Goal: Task Accomplishment & Management: Manage account settings

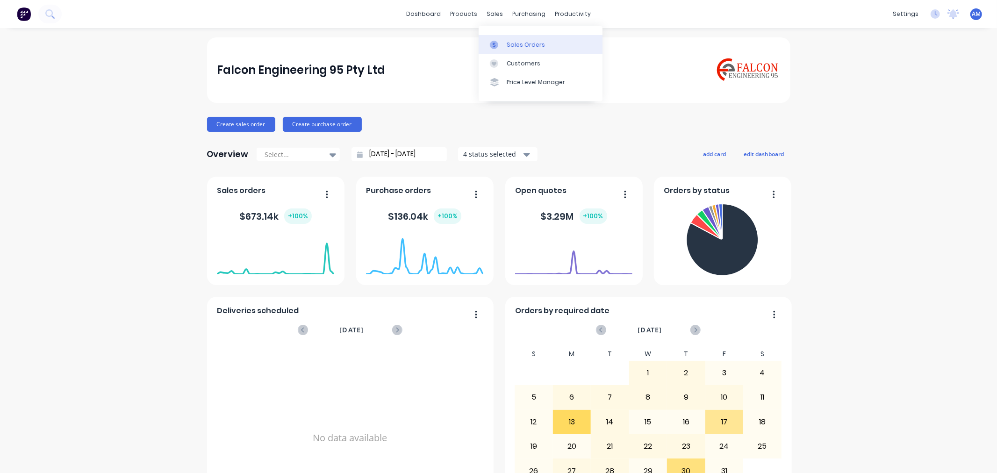
click at [515, 37] on link "Sales Orders" at bounding box center [540, 44] width 124 height 19
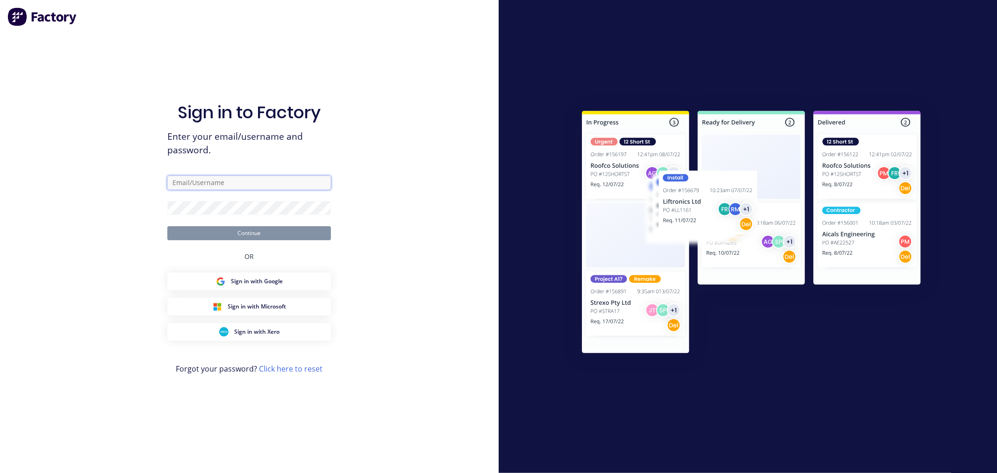
type input "[PERSON_NAME][EMAIL_ADDRESS][DOMAIN_NAME]"
click at [232, 238] on button "Continue" at bounding box center [249, 233] width 164 height 14
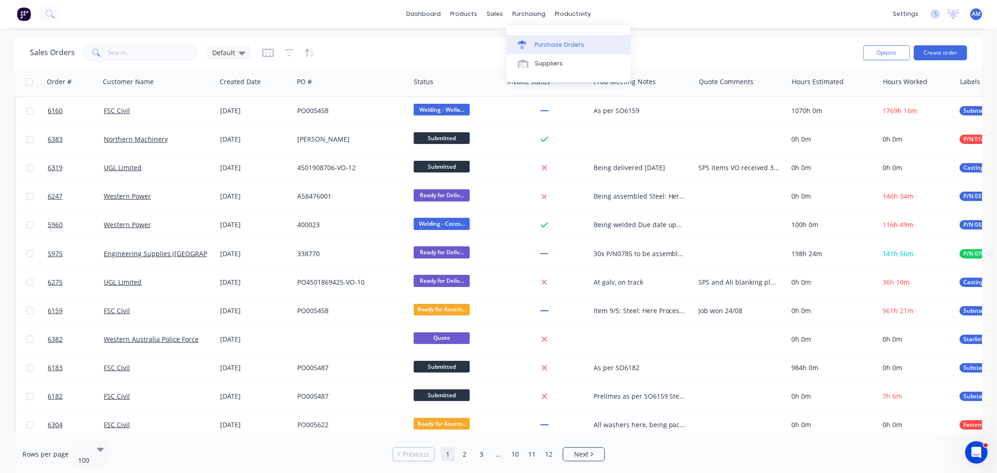
click at [533, 39] on link "Purchase Orders" at bounding box center [568, 44] width 124 height 19
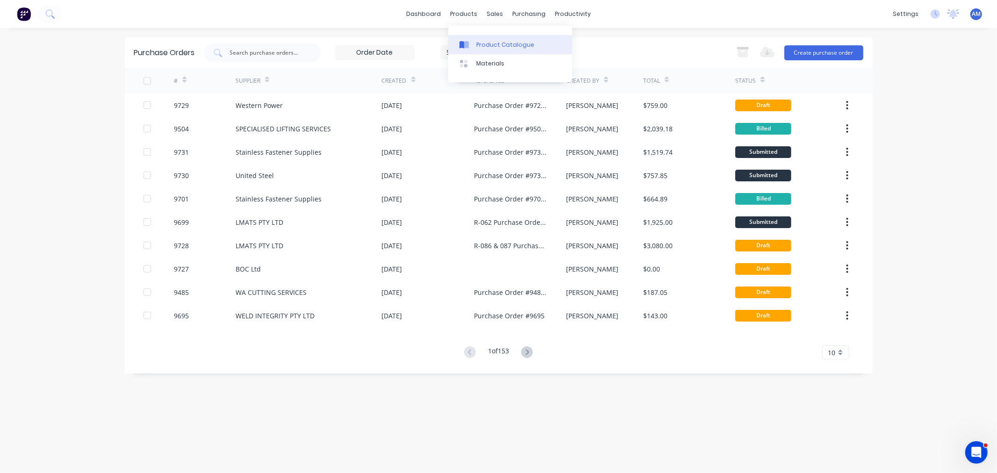
click at [477, 45] on div "Product Catalogue" at bounding box center [505, 45] width 58 height 8
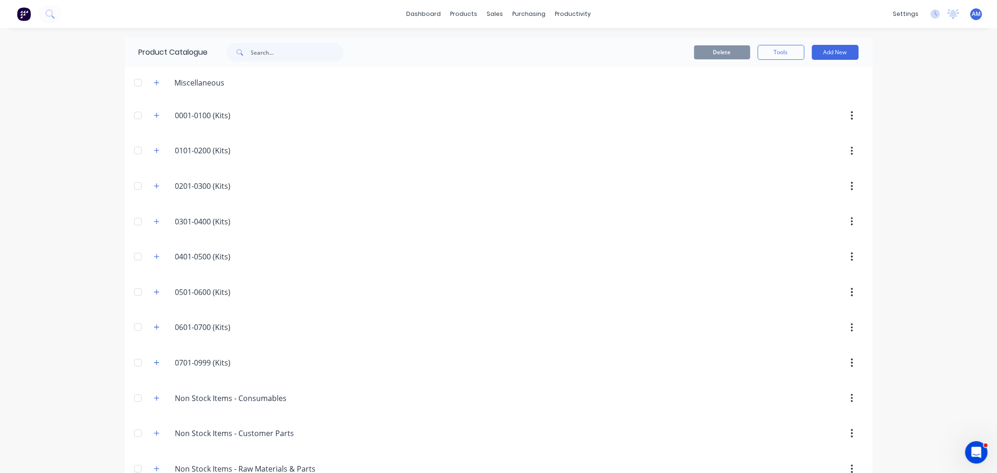
scroll to position [201, 0]
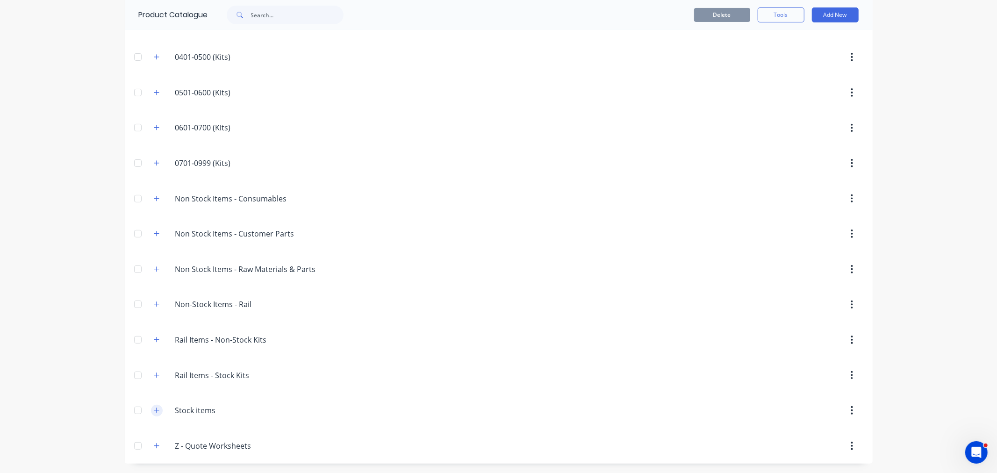
click at [154, 410] on icon "button" at bounding box center [157, 410] width 6 height 7
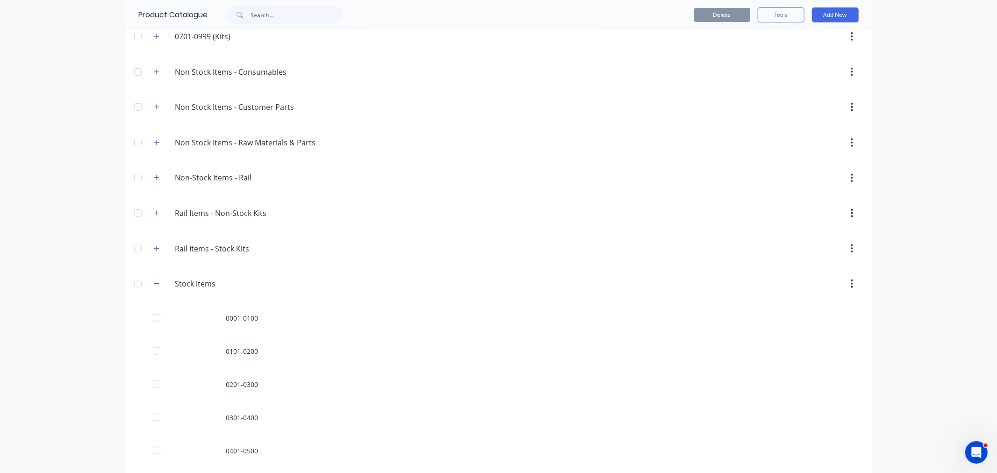
scroll to position [532, 0]
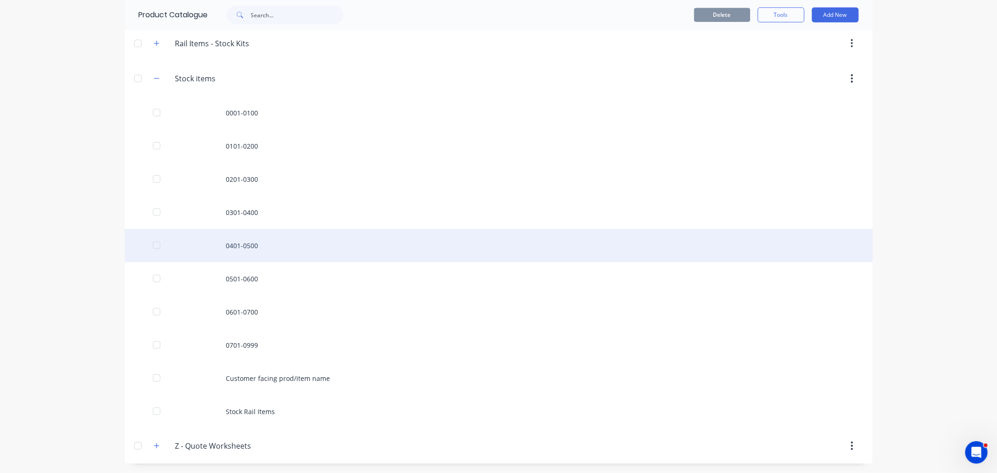
click at [231, 241] on div "0401-0500" at bounding box center [499, 245] width 748 height 33
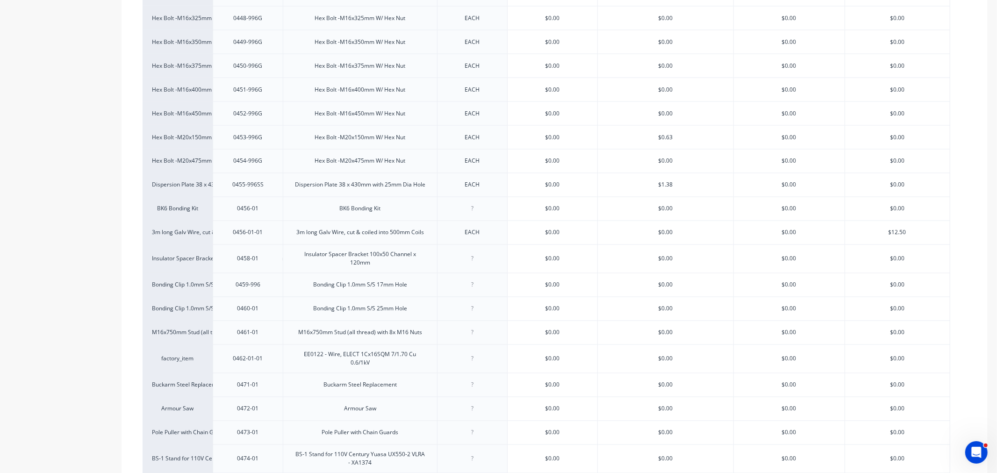
scroll to position [1349, 0]
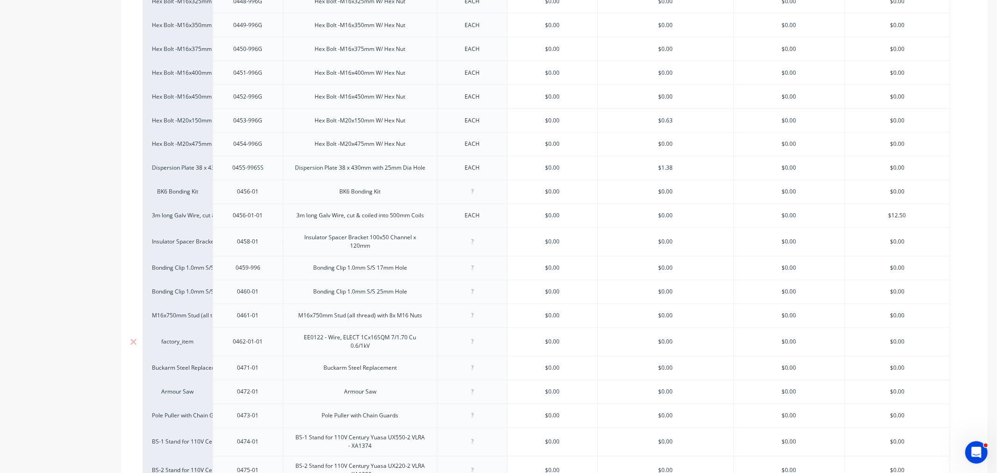
click at [304, 342] on div "EE0122 - Wire, ELECT 1Cx16SQM 7/1.70 Cu 0.6/1kV" at bounding box center [360, 342] width 146 height 21
drag, startPoint x: 315, startPoint y: 342, endPoint x: 314, endPoint y: 356, distance: 14.0
click at [315, 343] on div "Metres EE0122 - Wire, ELECT 1Cx16SQM 7/1.70 Cu 0.6/1kV - 650m Drums" at bounding box center [360, 342] width 146 height 21
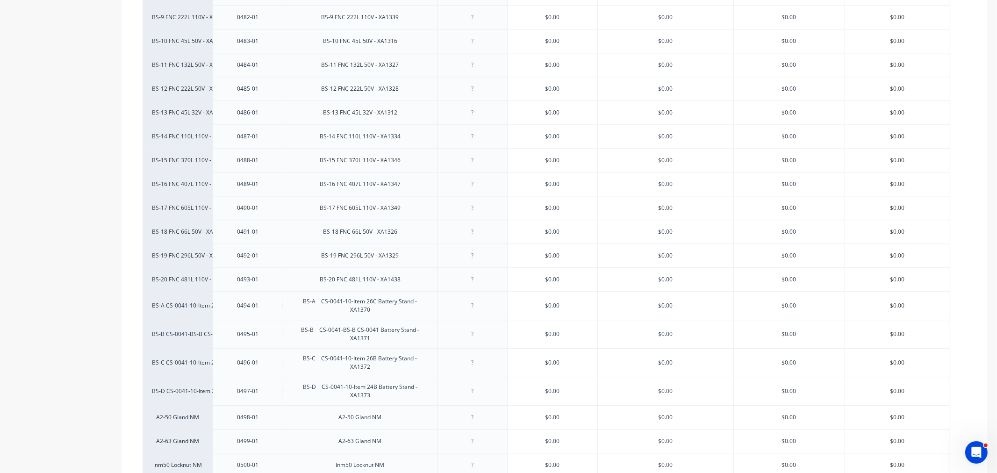
scroll to position [2096, 0]
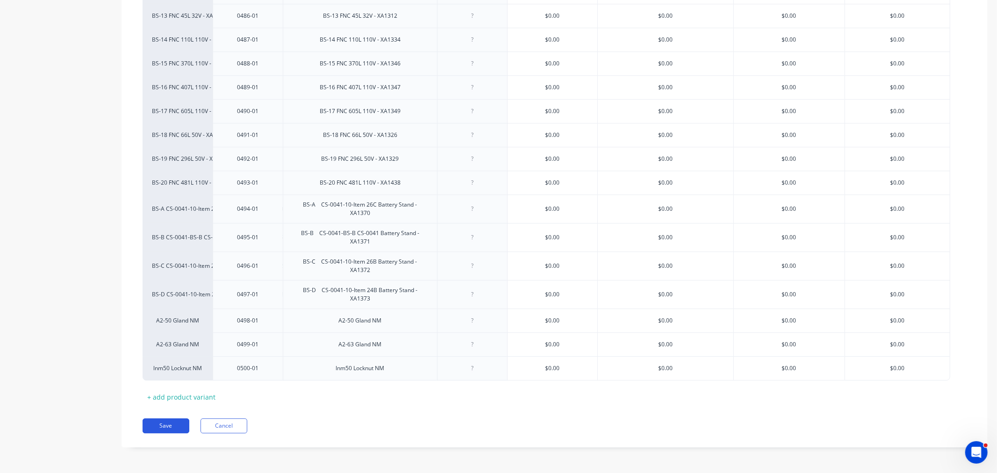
click at [173, 423] on button "Save" at bounding box center [166, 425] width 47 height 15
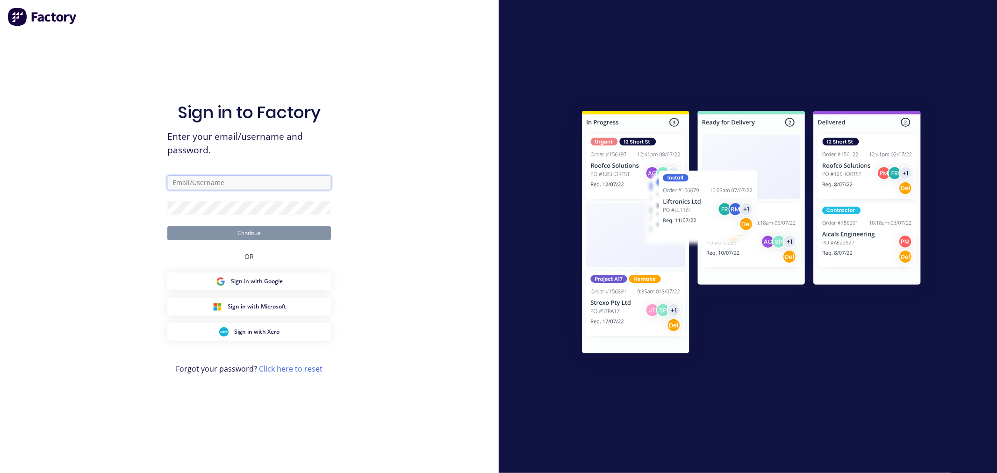
type input "[PERSON_NAME][EMAIL_ADDRESS][DOMAIN_NAME]"
click at [243, 232] on button "Continue" at bounding box center [249, 233] width 164 height 14
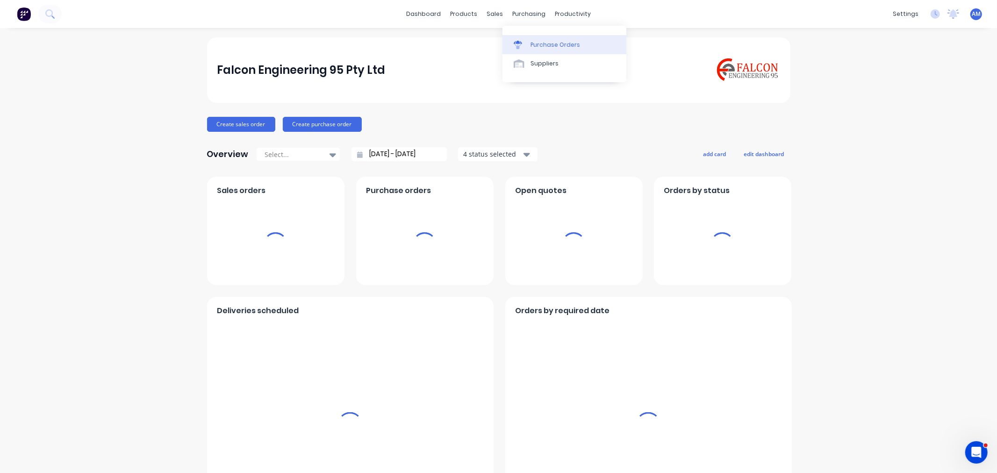
click at [550, 50] on link "Purchase Orders" at bounding box center [564, 44] width 124 height 19
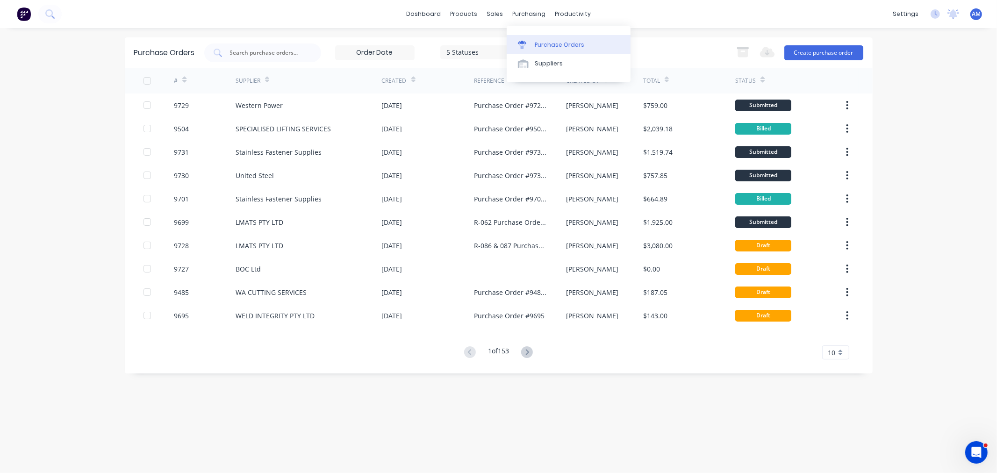
click at [552, 43] on div "Purchase Orders" at bounding box center [560, 45] width 50 height 8
click at [477, 43] on div "Product Catalogue" at bounding box center [505, 45] width 58 height 8
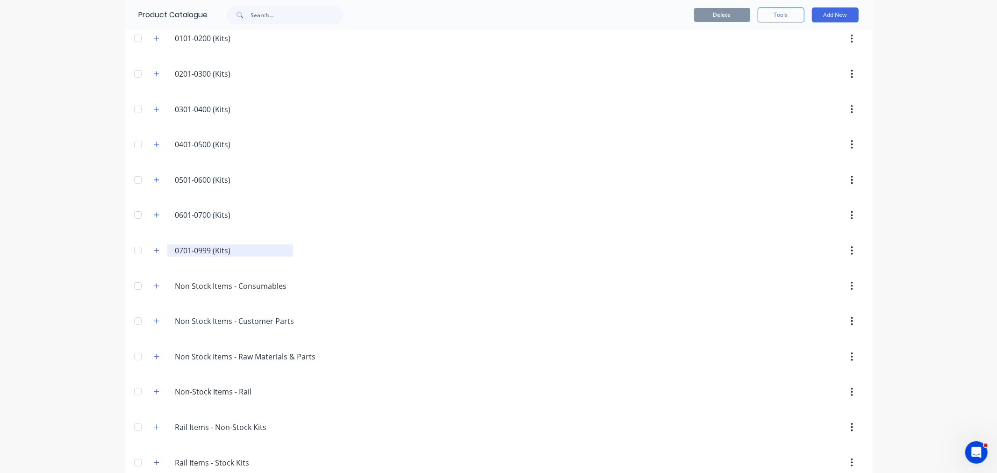
scroll to position [201, 0]
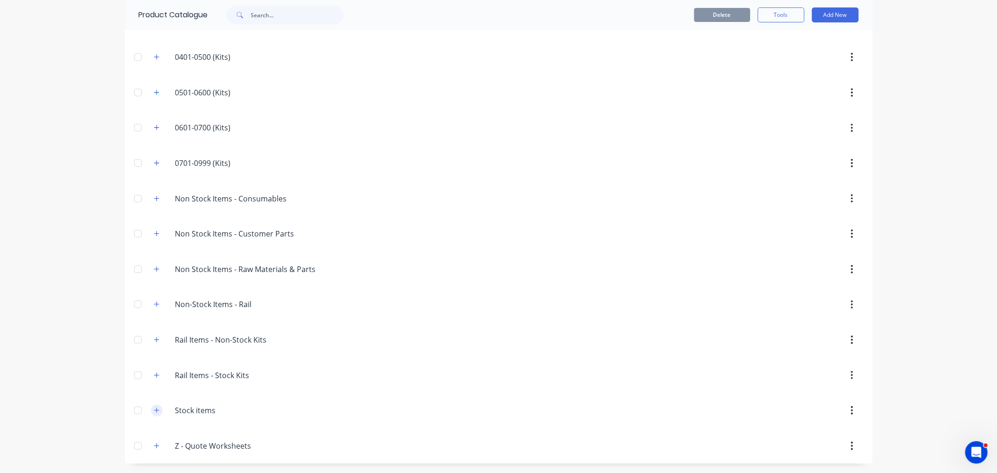
click at [154, 408] on icon "button" at bounding box center [157, 410] width 6 height 7
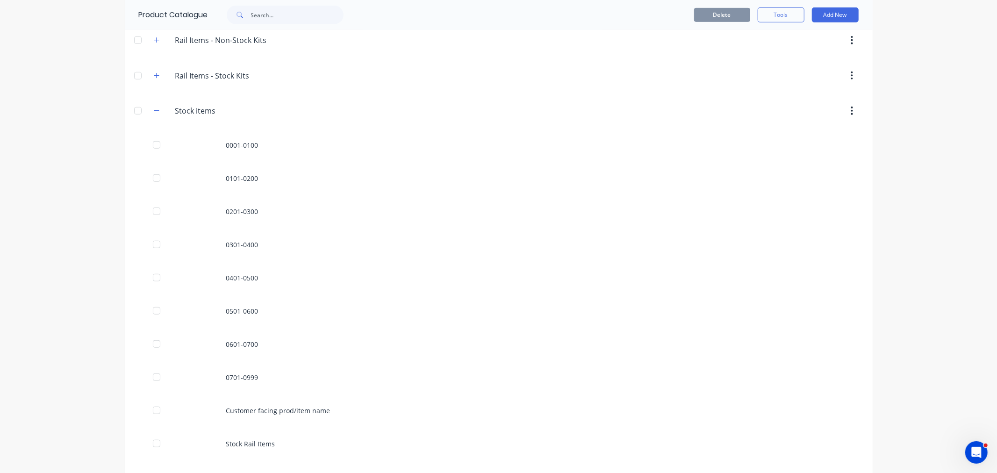
scroll to position [532, 0]
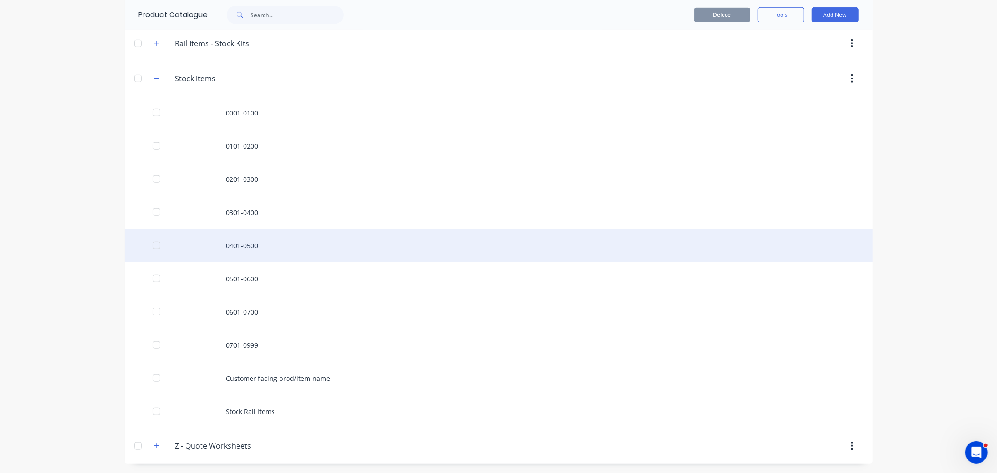
click at [246, 246] on div "0401-0500" at bounding box center [499, 245] width 748 height 33
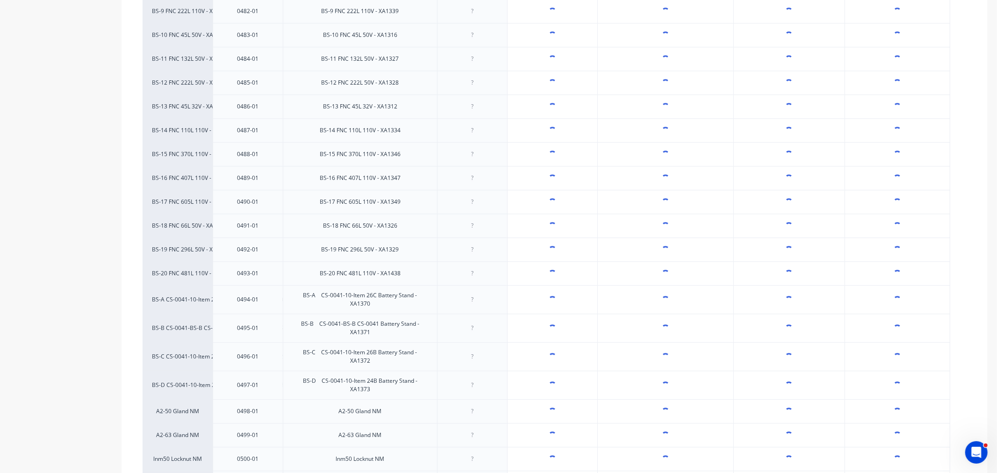
scroll to position [2096, 0]
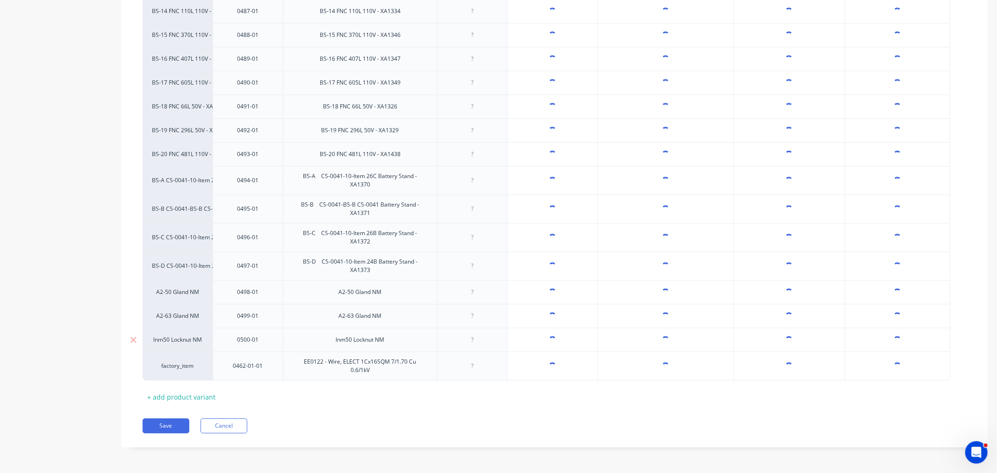
drag, startPoint x: 244, startPoint y: 371, endPoint x: 245, endPoint y: 349, distance: 22.0
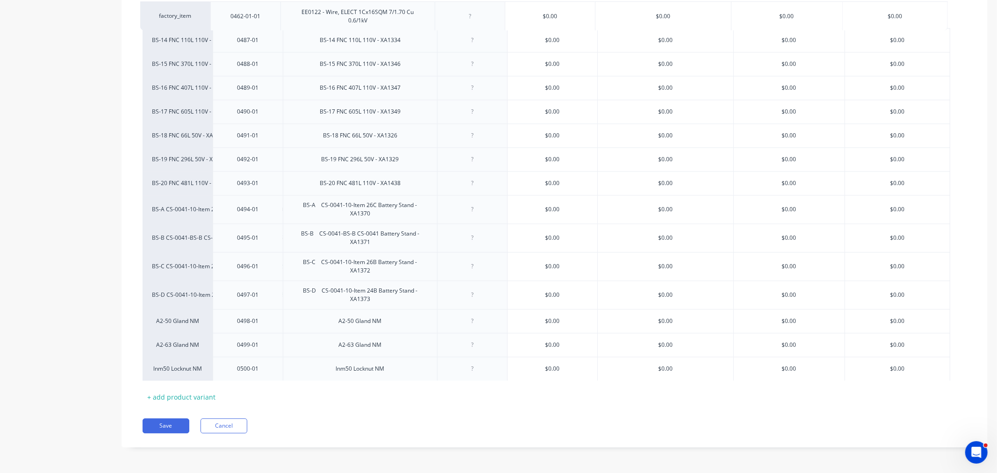
drag, startPoint x: 149, startPoint y: 368, endPoint x: 148, endPoint y: 16, distance: 352.3
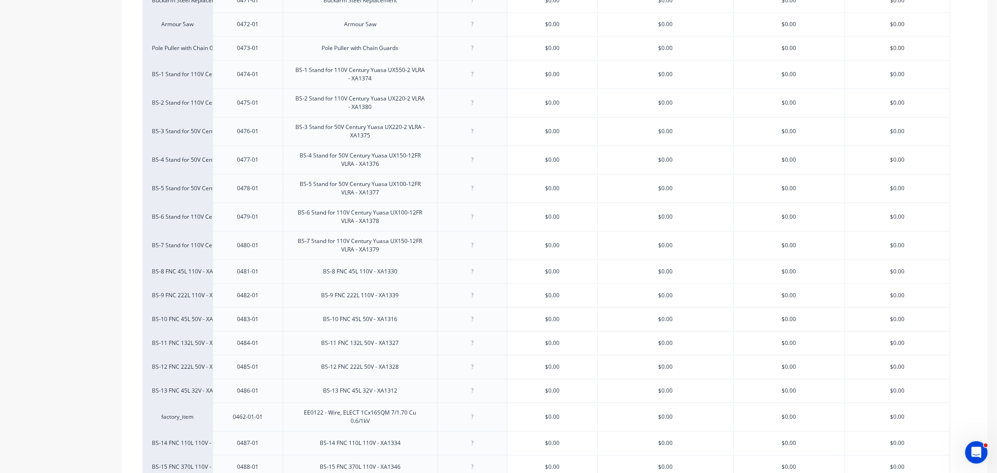
scroll to position [1680, 0]
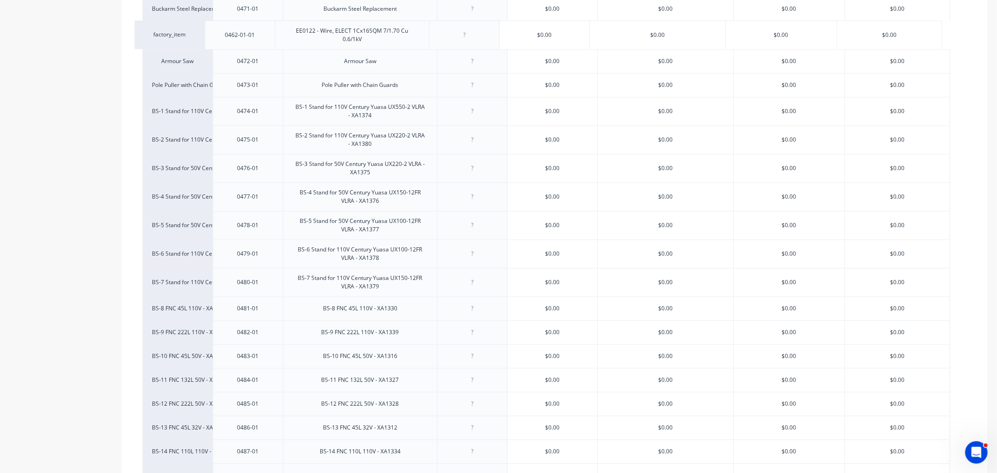
drag, startPoint x: 148, startPoint y: 428, endPoint x: 146, endPoint y: 39, distance: 388.7
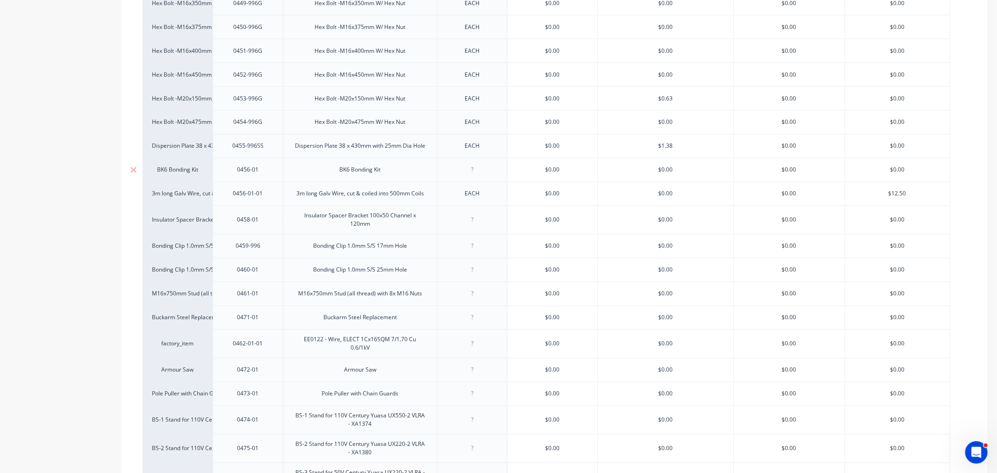
scroll to position [1369, 0]
drag, startPoint x: 151, startPoint y: 346, endPoint x: 148, endPoint y: 317, distance: 29.2
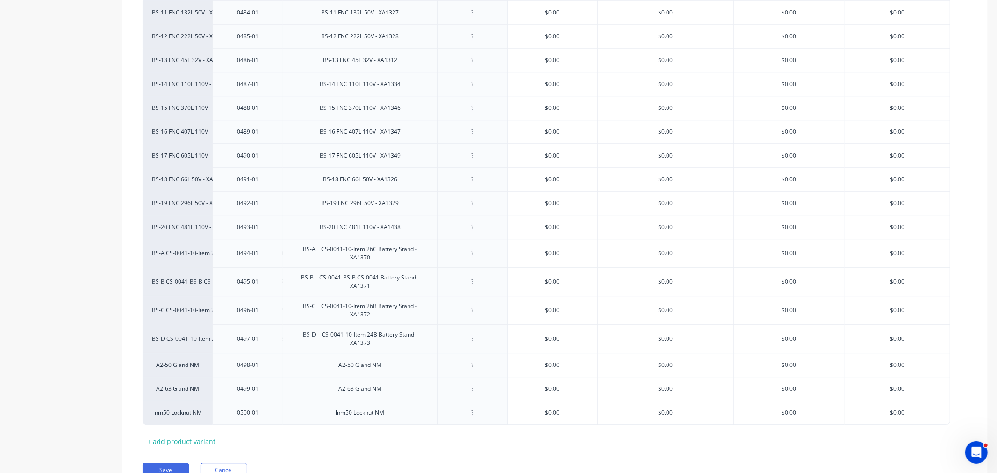
scroll to position [2096, 0]
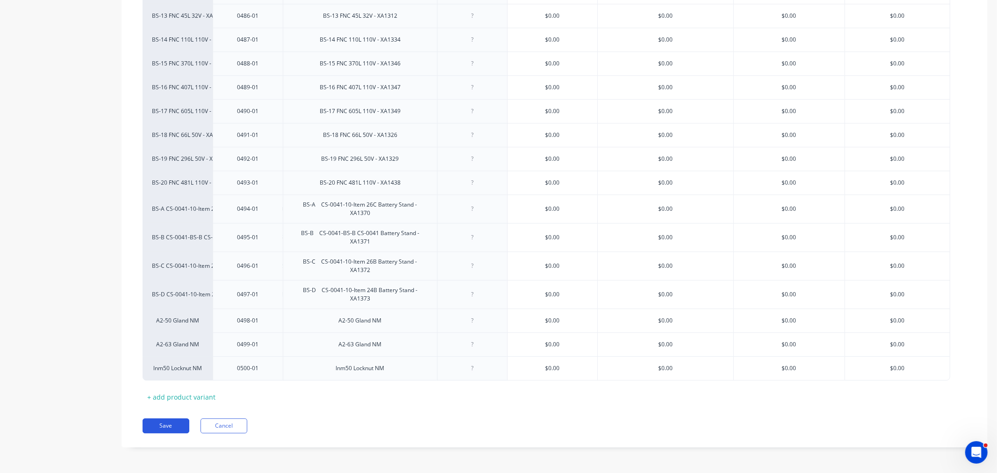
click at [171, 423] on button "Save" at bounding box center [166, 425] width 47 height 15
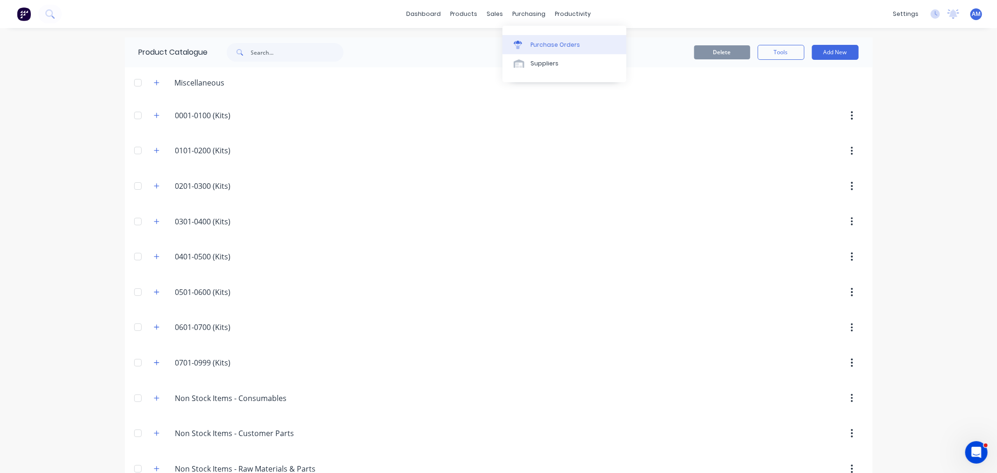
click at [543, 37] on link "Purchase Orders" at bounding box center [564, 44] width 124 height 19
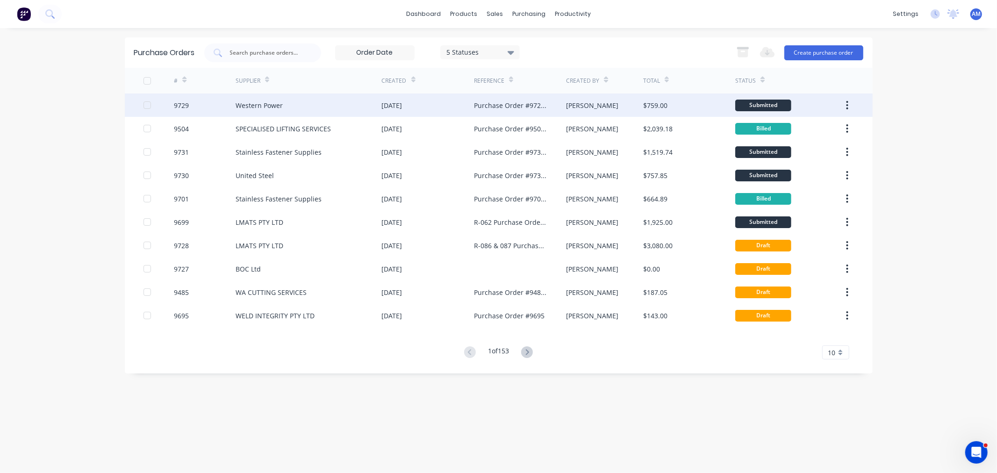
click at [204, 107] on div "9729" at bounding box center [205, 104] width 62 height 23
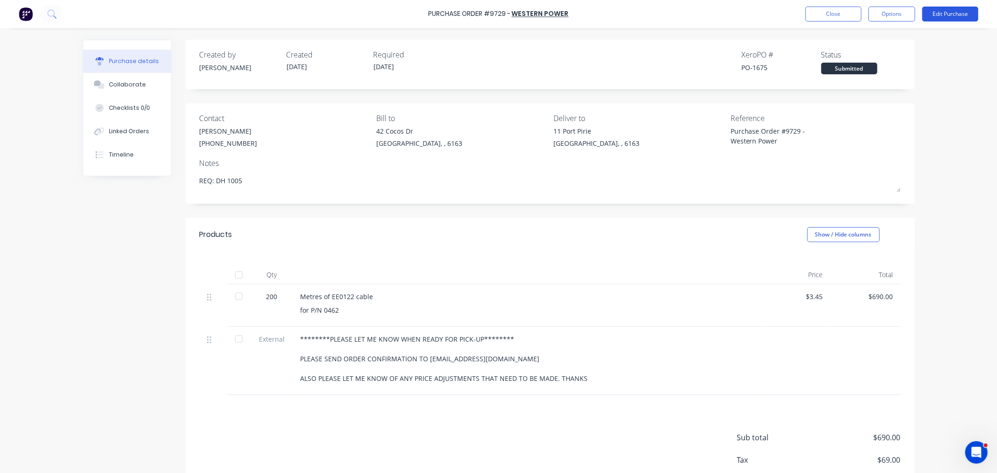
click at [966, 13] on button "Edit Purchase" at bounding box center [950, 14] width 56 height 15
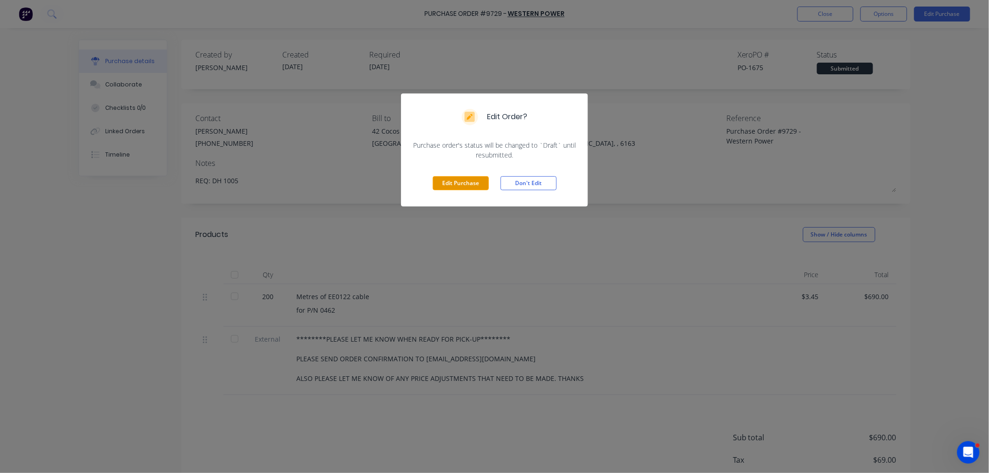
click at [478, 178] on button "Edit Purchase" at bounding box center [461, 183] width 56 height 14
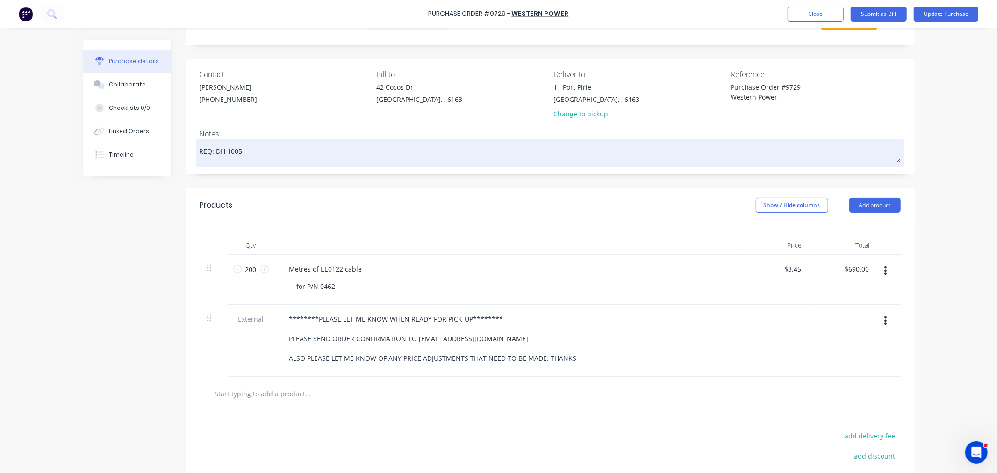
scroll to position [146, 0]
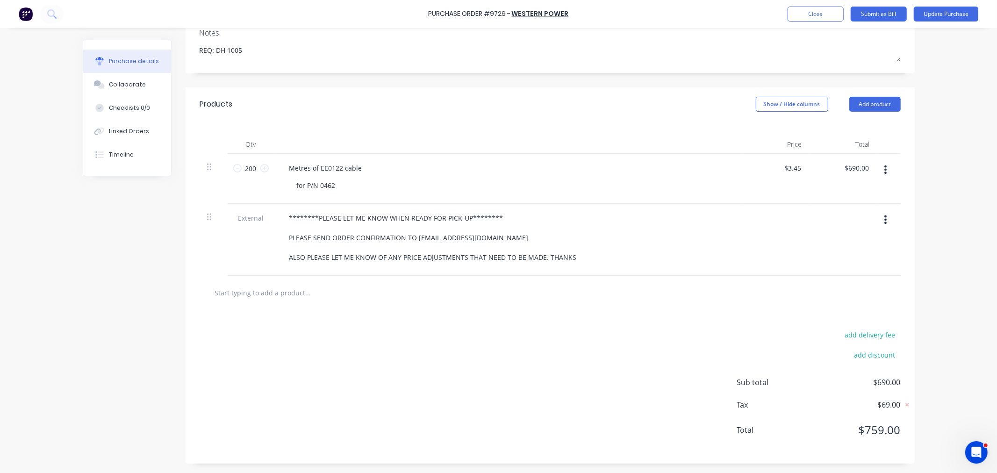
click at [276, 292] on input "text" at bounding box center [307, 292] width 187 height 19
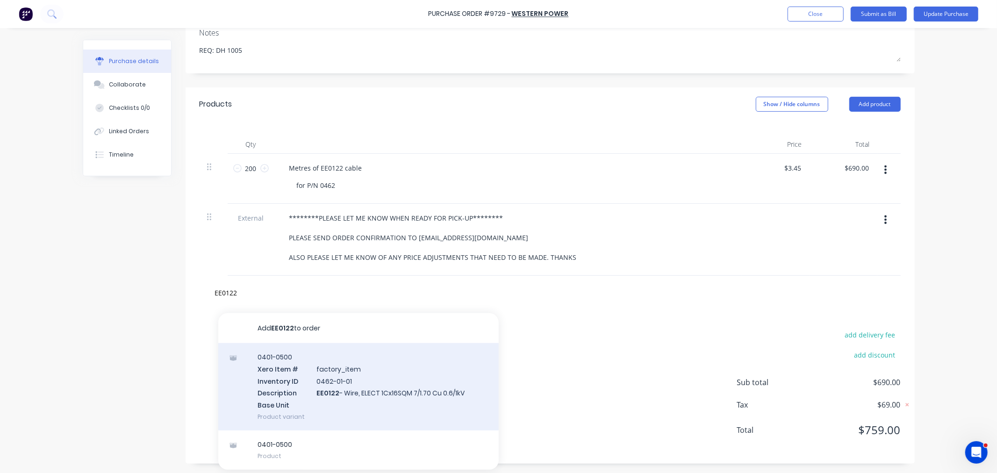
click at [329, 379] on div "0401-0500 Xero Item # factory_item Inventory ID 0462-01-01 Description EE0122 -…" at bounding box center [358, 386] width 280 height 87
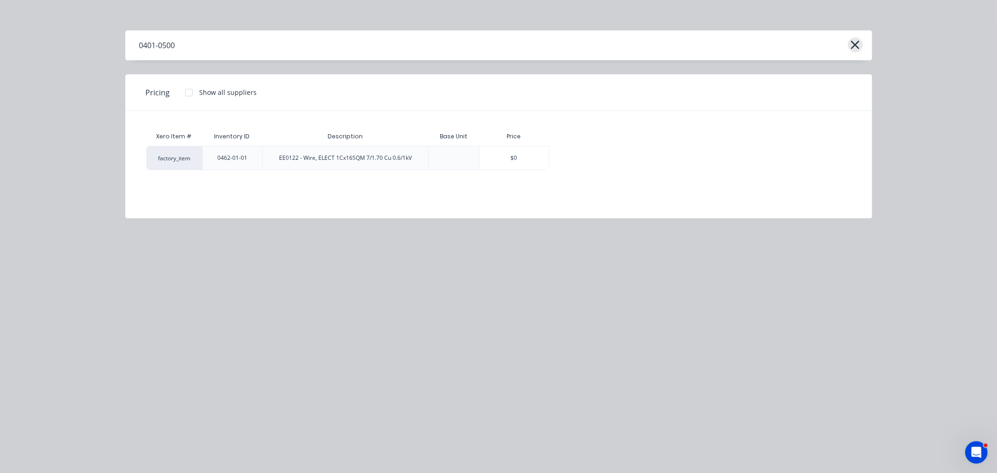
click at [855, 43] on icon "button" at bounding box center [855, 44] width 10 height 13
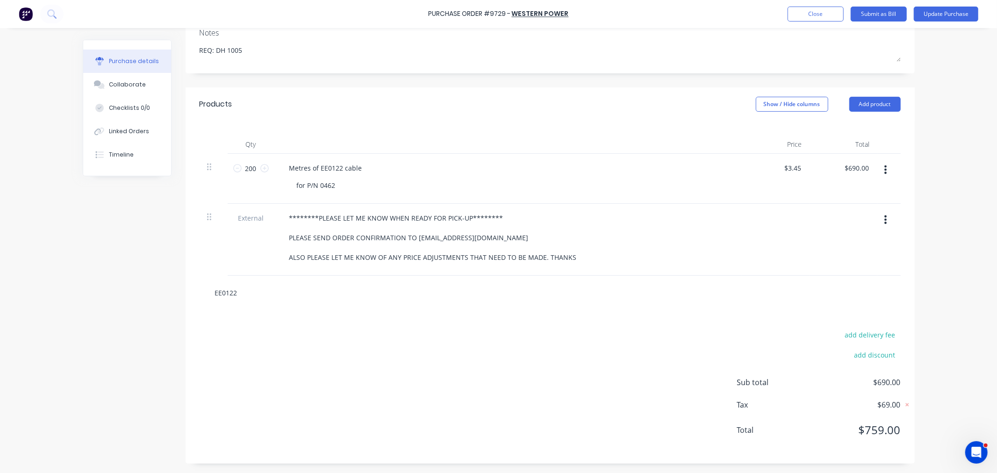
click at [259, 293] on input "EE0122" at bounding box center [307, 292] width 187 height 19
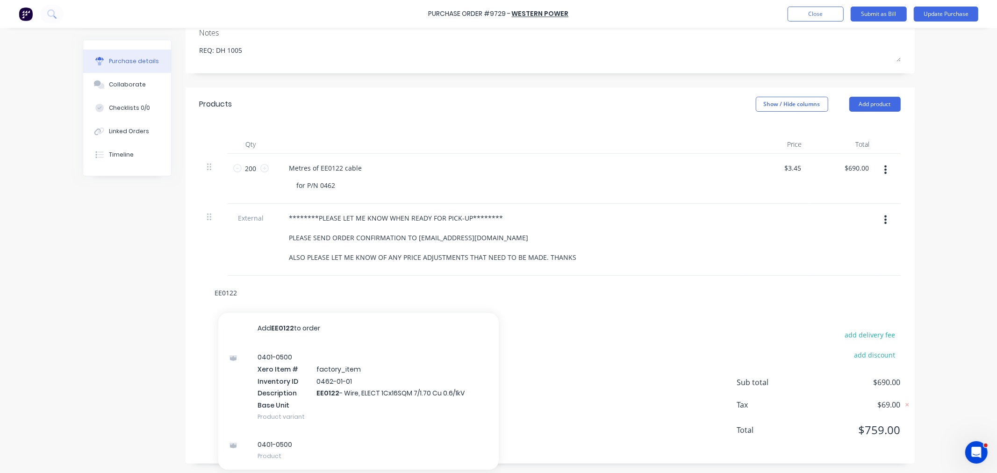
drag, startPoint x: 251, startPoint y: 292, endPoint x: 142, endPoint y: 299, distance: 109.6
click at [145, 307] on div "Created by [PERSON_NAME] Created [DATE] Required [DATE] Status Draft Contact [P…" at bounding box center [499, 179] width 832 height 569
type input "EE0122"
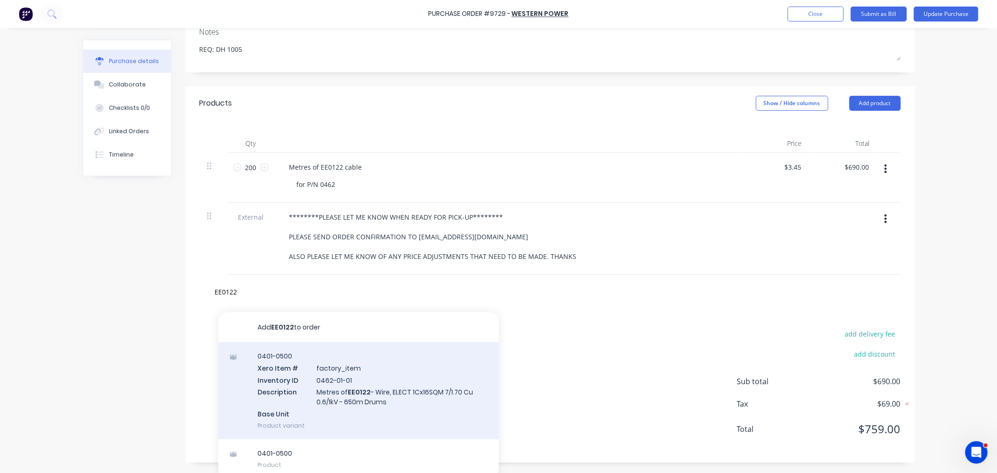
click at [346, 398] on div "0401-0500 Xero Item # factory_item Inventory ID 0462-01-01 Description Metres o…" at bounding box center [358, 390] width 280 height 97
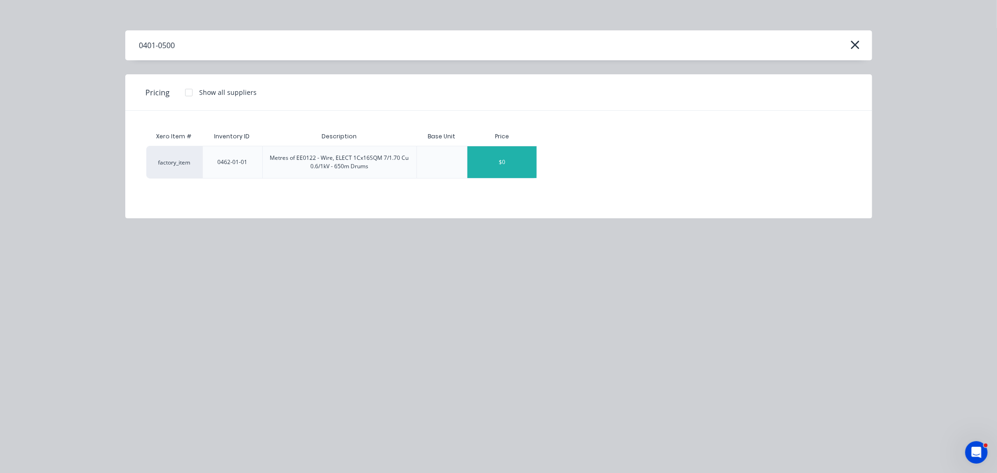
click at [512, 158] on div "$0" at bounding box center [501, 162] width 69 height 32
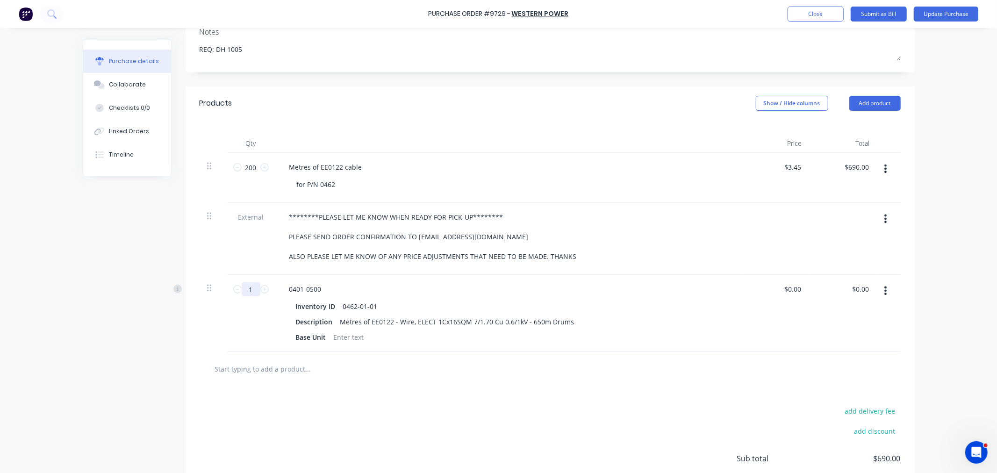
click at [248, 288] on input "1" at bounding box center [251, 289] width 19 height 14
type input "200"
click at [791, 291] on input "0.00" at bounding box center [791, 289] width 21 height 14
type input "$0.00"
type input "0.00"
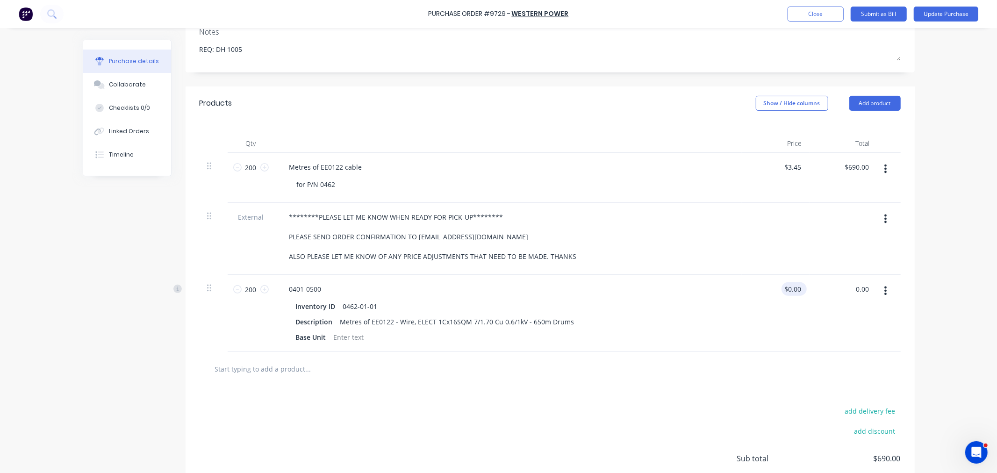
type input "0.00"
type input "$0.00"
click at [787, 294] on input "0.00" at bounding box center [791, 289] width 21 height 14
type input "$3.45"
type input "690.00"
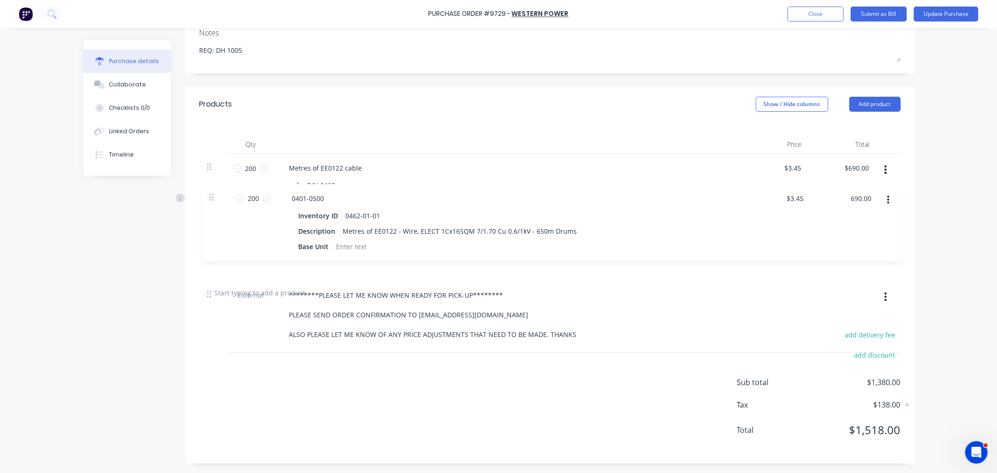
drag, startPoint x: 206, startPoint y: 292, endPoint x: 210, endPoint y: 195, distance: 97.3
click at [211, 195] on div "200 200 Metres of EE0122 cable for P/N 0462 $3.45 $3.45 $690.00 $690.00 Externa…" at bounding box center [550, 215] width 701 height 122
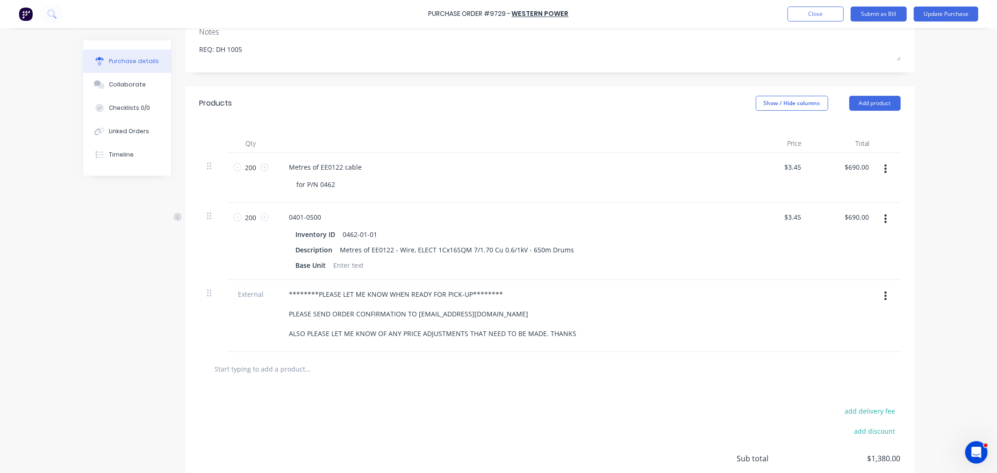
click at [878, 159] on div at bounding box center [888, 178] width 23 height 50
click at [883, 169] on button "button" at bounding box center [885, 168] width 22 height 17
click at [840, 249] on button "Delete" at bounding box center [856, 249] width 79 height 19
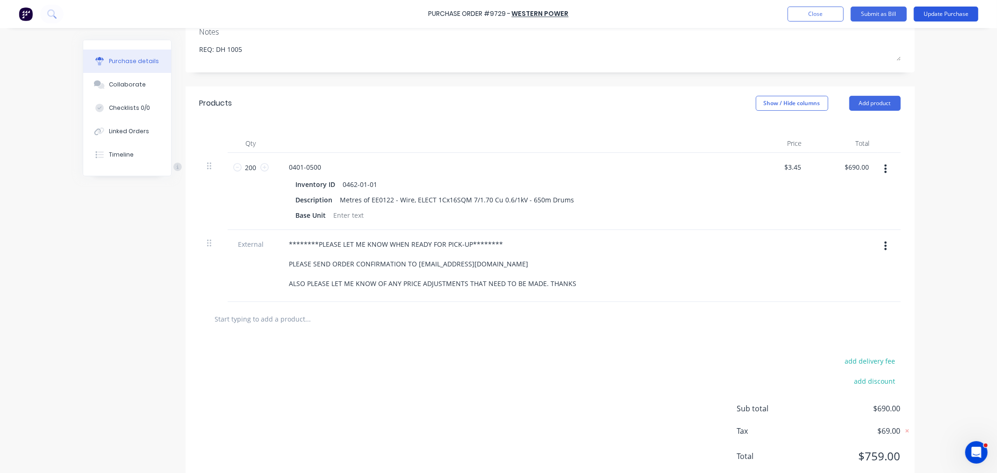
click at [935, 12] on button "Update Purchase" at bounding box center [945, 14] width 64 height 15
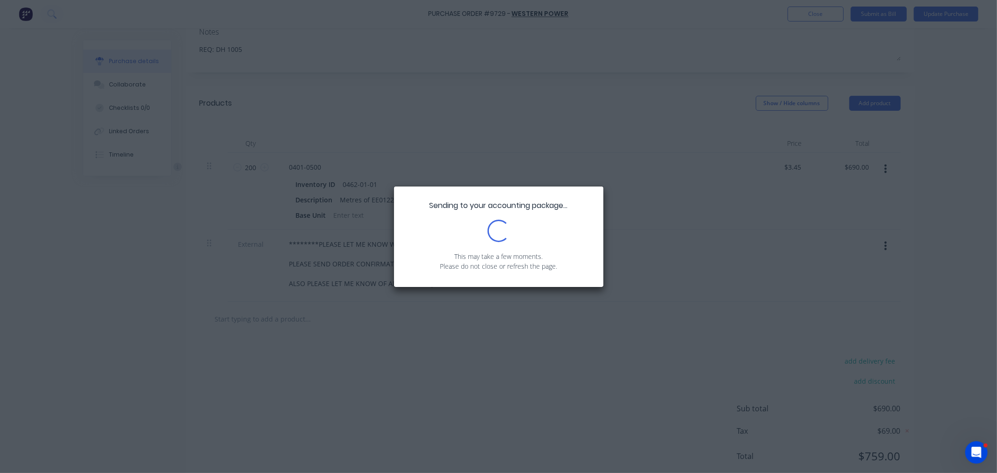
scroll to position [0, 0]
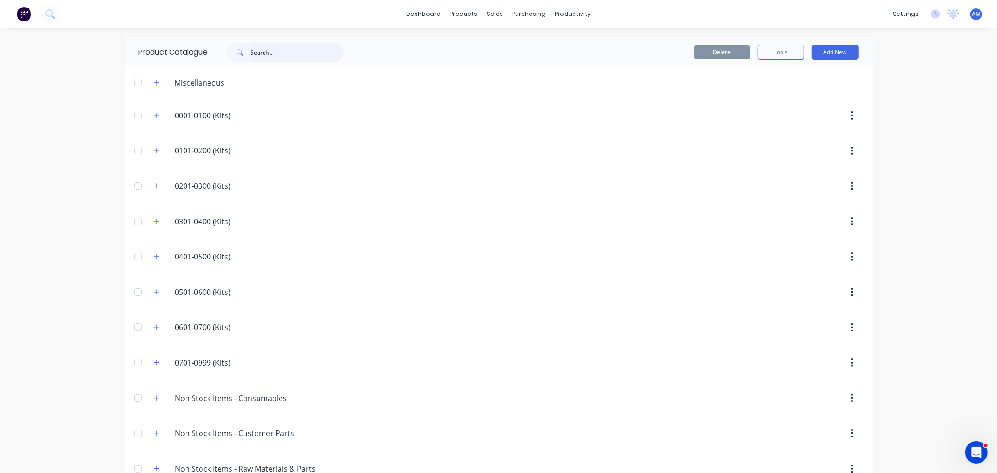
click at [282, 55] on input "text" at bounding box center [297, 52] width 93 height 19
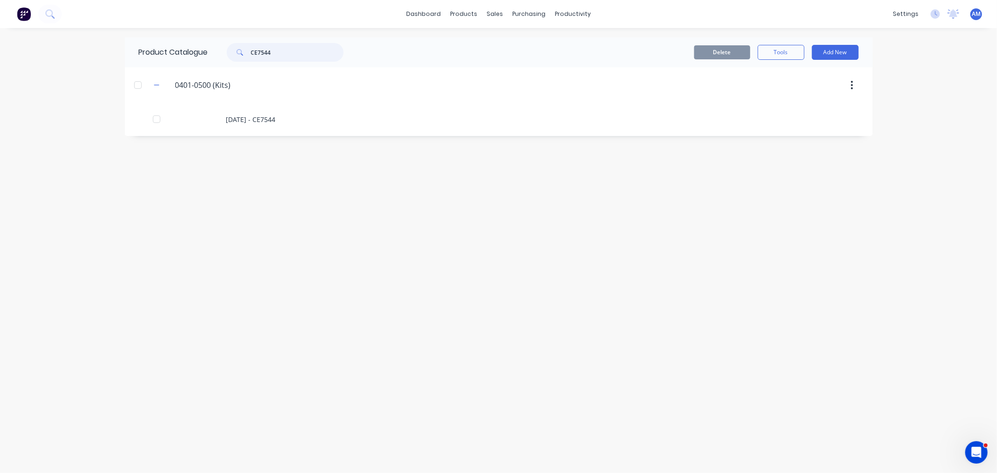
type input "CE7544"
drag, startPoint x: 479, startPoint y: 40, endPoint x: 478, endPoint y: 45, distance: 5.2
click at [479, 42] on div "Product Catalogue" at bounding box center [505, 45] width 58 height 8
drag, startPoint x: 286, startPoint y: 52, endPoint x: 208, endPoint y: 57, distance: 78.2
click at [209, 53] on div "CE7544" at bounding box center [283, 52] width 150 height 19
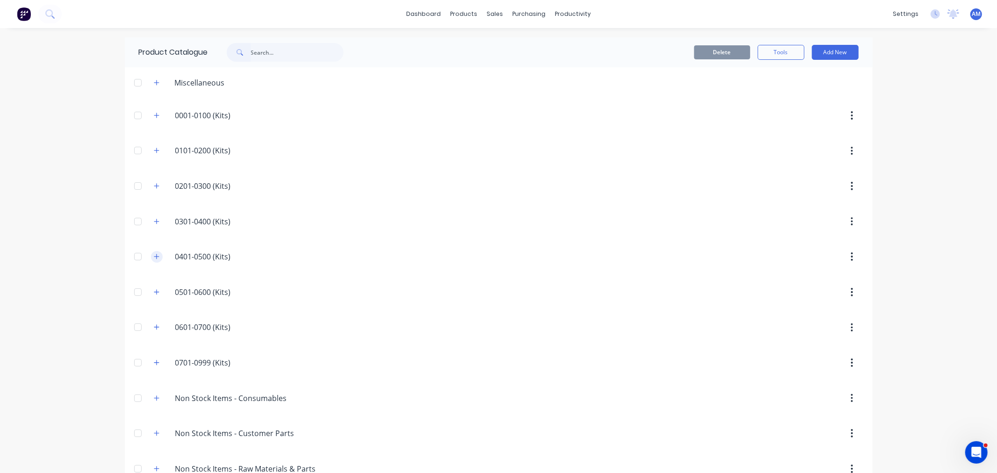
click at [154, 257] on icon "button" at bounding box center [156, 256] width 5 height 5
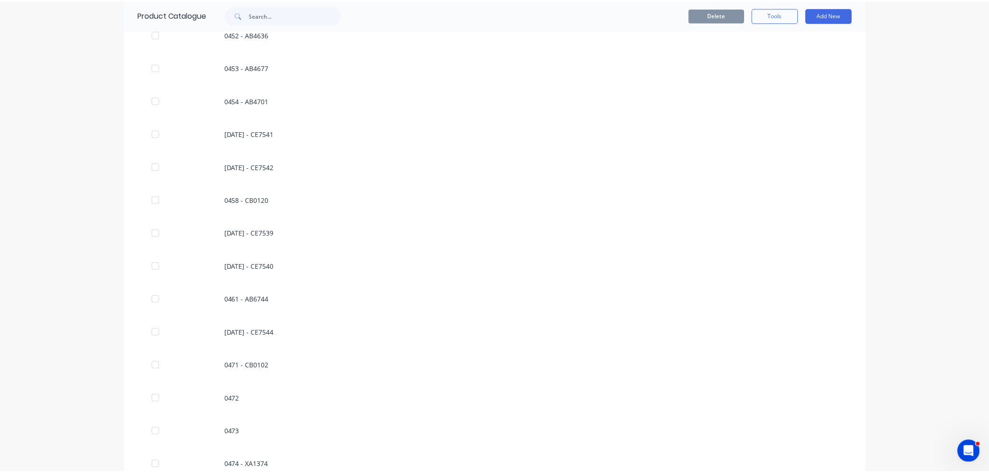
scroll to position [1765, 0]
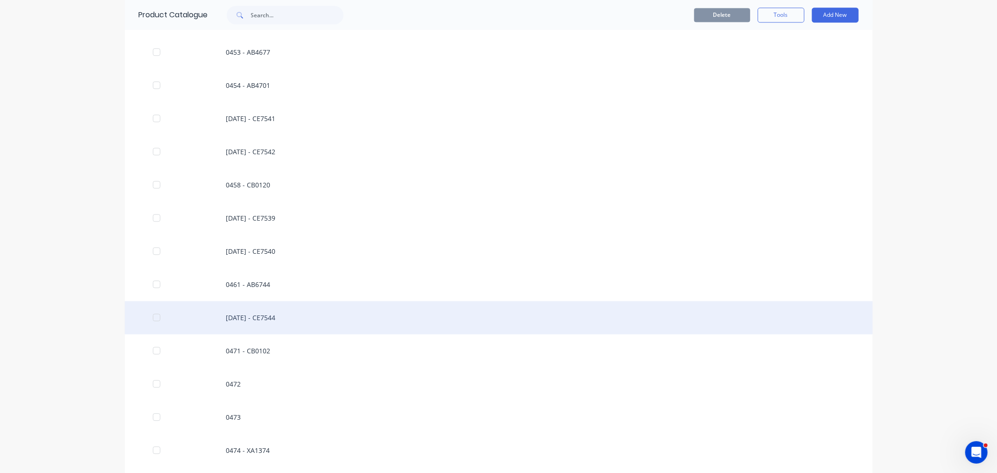
click at [243, 319] on div "0462 - CE7544" at bounding box center [499, 317] width 748 height 33
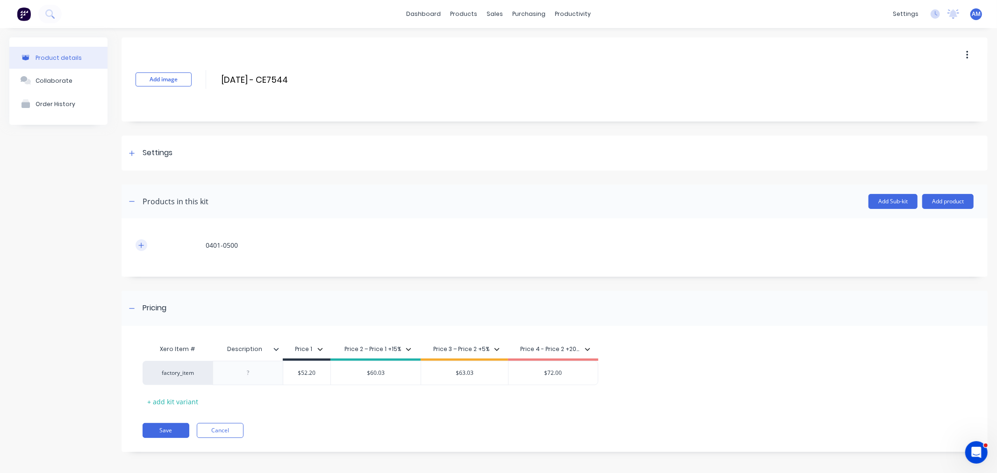
click at [139, 242] on icon "button" at bounding box center [141, 245] width 6 height 7
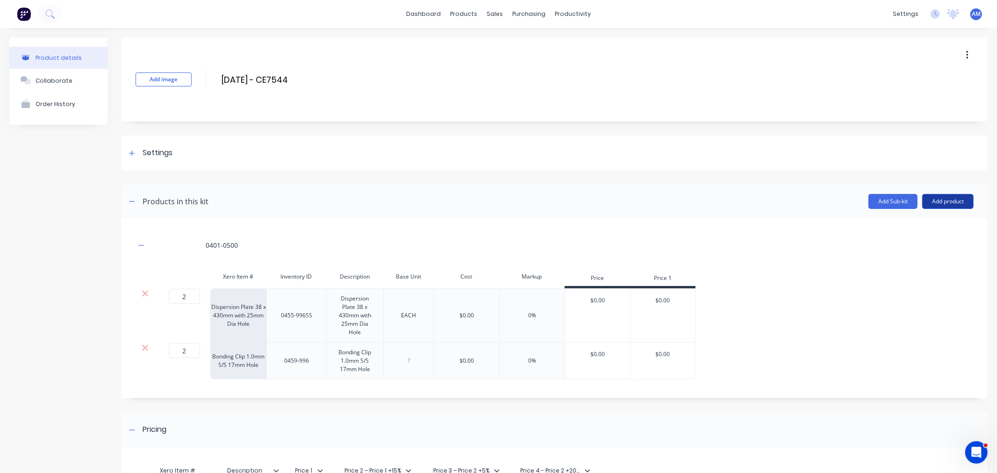
click at [940, 199] on button "Add product" at bounding box center [947, 201] width 51 height 15
click at [907, 226] on div "Product catalogue" at bounding box center [929, 226] width 72 height 14
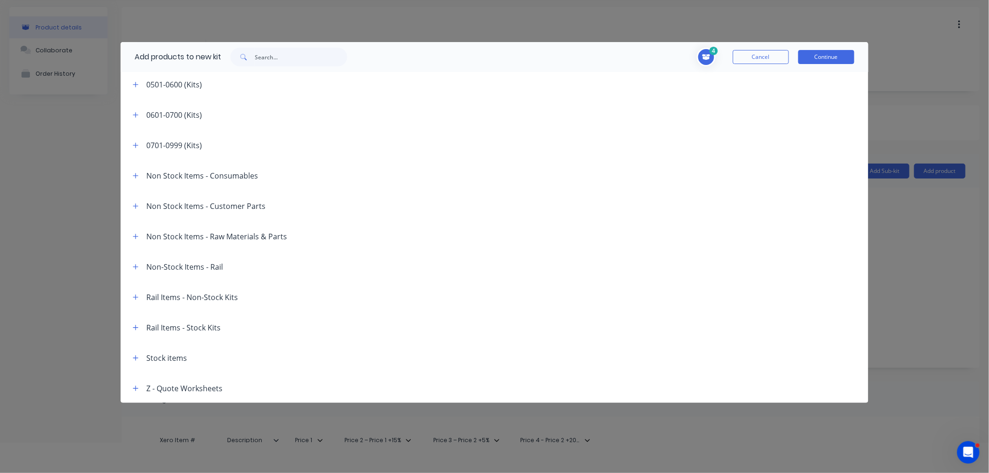
scroll to position [47, 0]
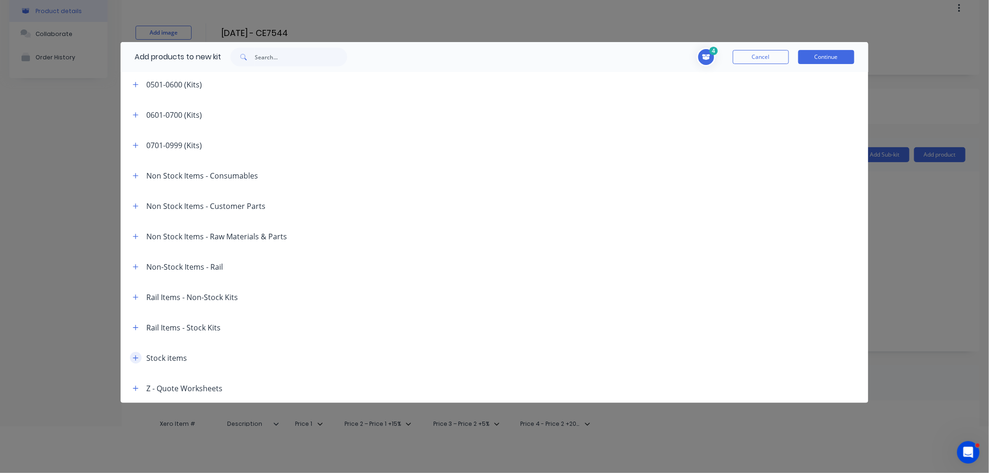
click at [136, 356] on icon "button" at bounding box center [135, 357] width 5 height 5
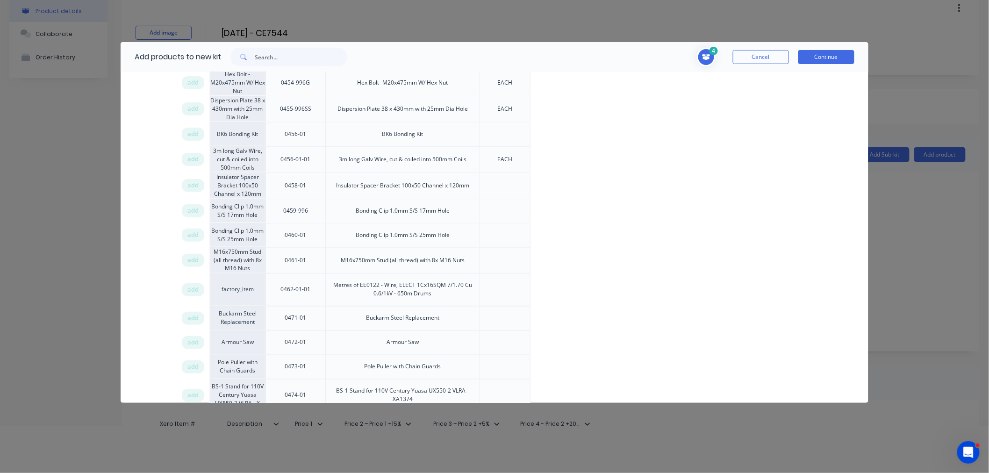
scroll to position [2025, 0]
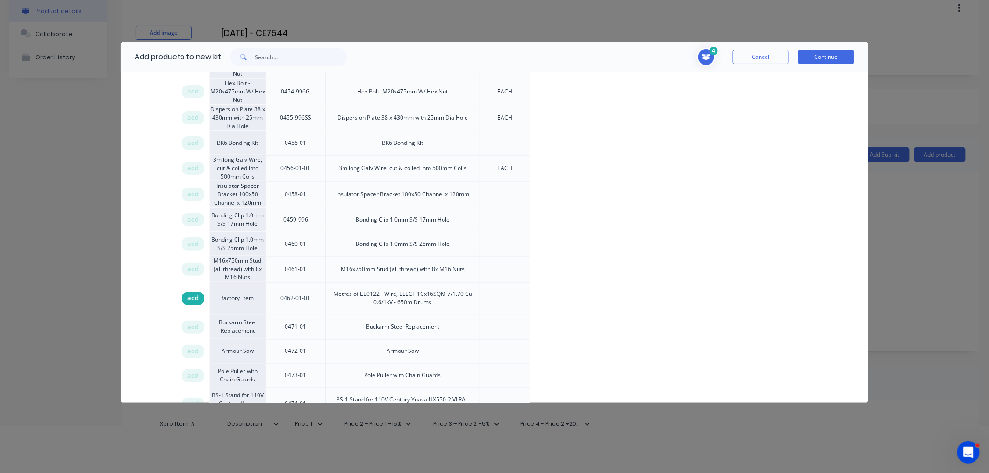
click at [187, 294] on span "add" at bounding box center [192, 298] width 11 height 9
click at [831, 57] on button "Continue" at bounding box center [826, 57] width 56 height 14
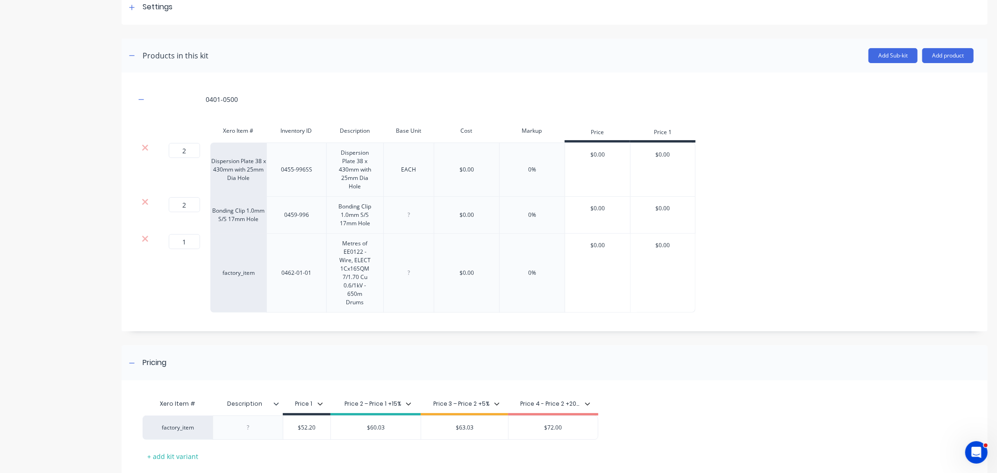
scroll to position [156, 0]
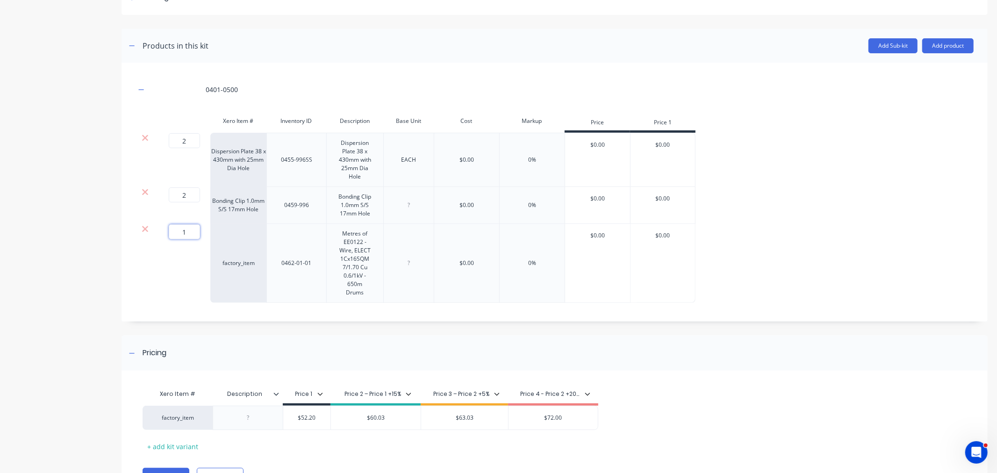
click at [192, 235] on input "1" at bounding box center [184, 231] width 31 height 15
type input "3"
click at [187, 278] on div "3 3 ?" at bounding box center [182, 263] width 56 height 79
click at [405, 264] on div at bounding box center [408, 263] width 47 height 12
drag, startPoint x: 407, startPoint y: 204, endPoint x: 406, endPoint y: 216, distance: 12.3
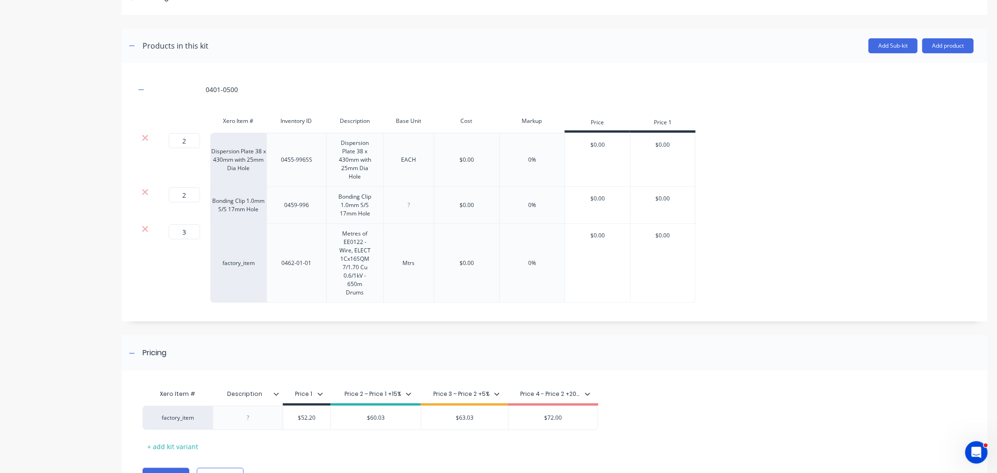
click at [407, 205] on div at bounding box center [408, 205] width 47 height 12
click at [410, 265] on div "Mtrs" at bounding box center [408, 263] width 47 height 12
click at [551, 314] on div "0401-0500 Xero Item # Inventory ID Description Base Unit Cost Markup Price Pric…" at bounding box center [554, 192] width 866 height 259
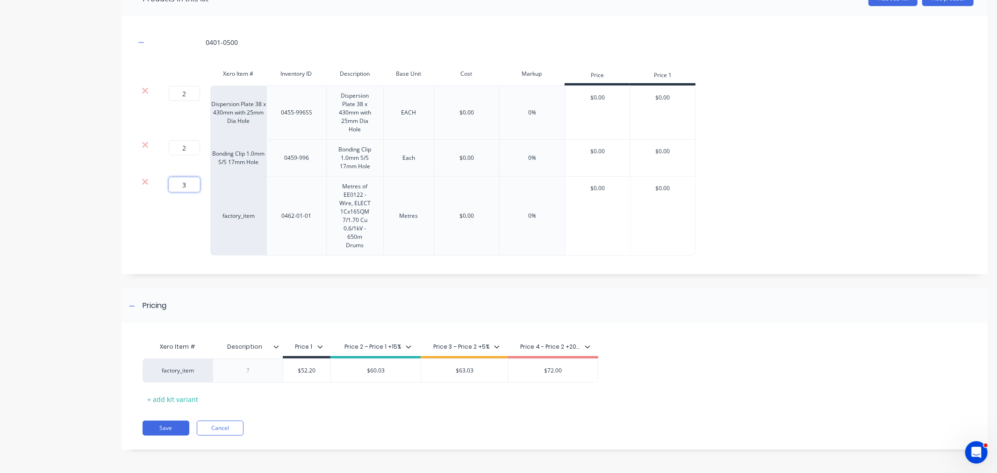
drag, startPoint x: 184, startPoint y: 184, endPoint x: 179, endPoint y: 185, distance: 4.7
click at [179, 185] on input "3" at bounding box center [184, 184] width 31 height 15
type input "1"
click at [202, 231] on div "1 1 ?" at bounding box center [182, 216] width 56 height 79
click at [173, 437] on div "Xero Item # Description Price 1 Price 2 – Price 1 +15% Price 3 – Price 2 +5% Pr…" at bounding box center [554, 391] width 866 height 117
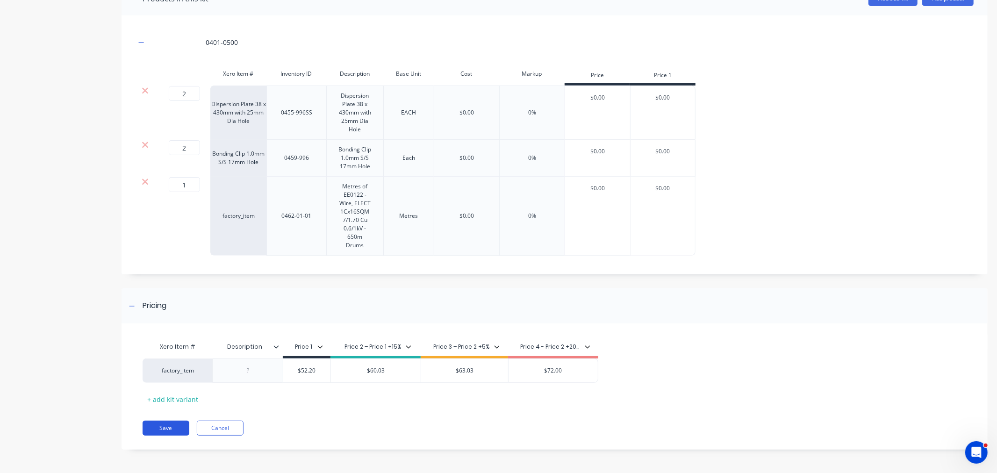
click at [172, 429] on button "Save" at bounding box center [166, 428] width 47 height 15
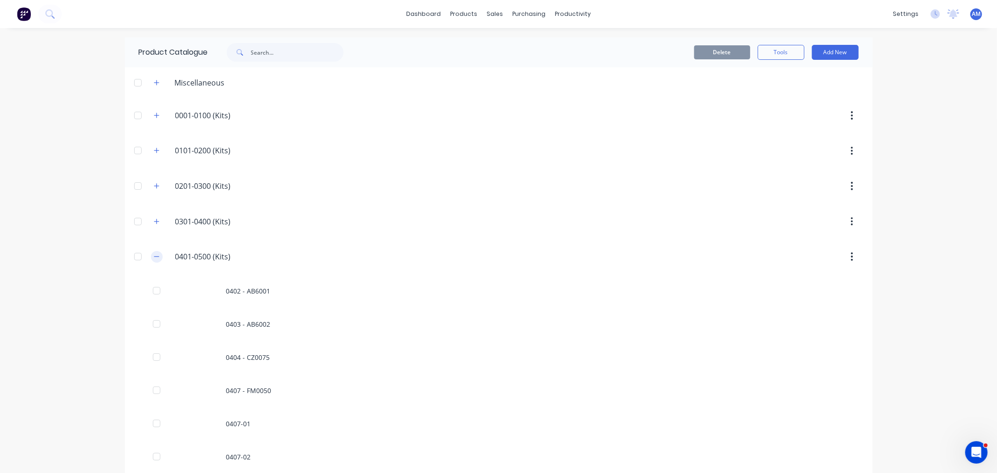
click at [154, 257] on icon "button" at bounding box center [156, 257] width 5 height 0
